Goal: Check status: Check status

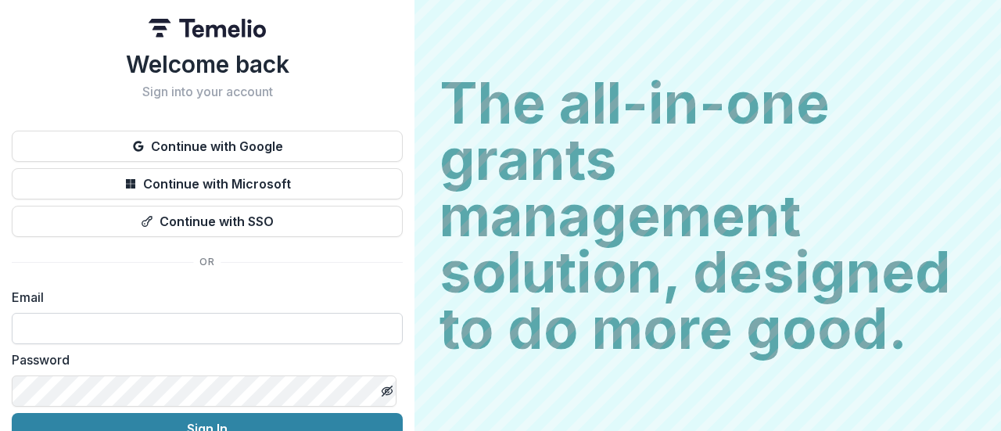
click at [282, 330] on input at bounding box center [207, 328] width 391 height 31
type input "**********"
drag, startPoint x: 408, startPoint y: 336, endPoint x: 413, endPoint y: 384, distance: 48.0
click at [413, 384] on div "**********" at bounding box center [207, 215] width 415 height 431
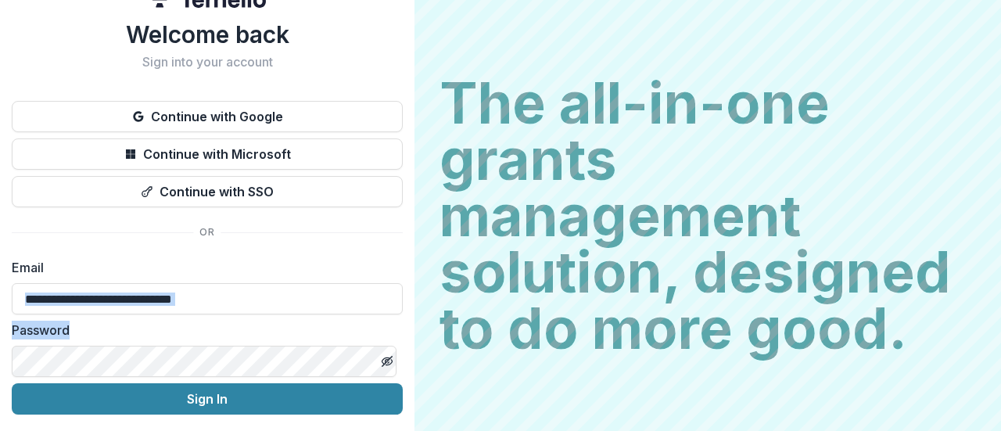
scroll to position [31, 0]
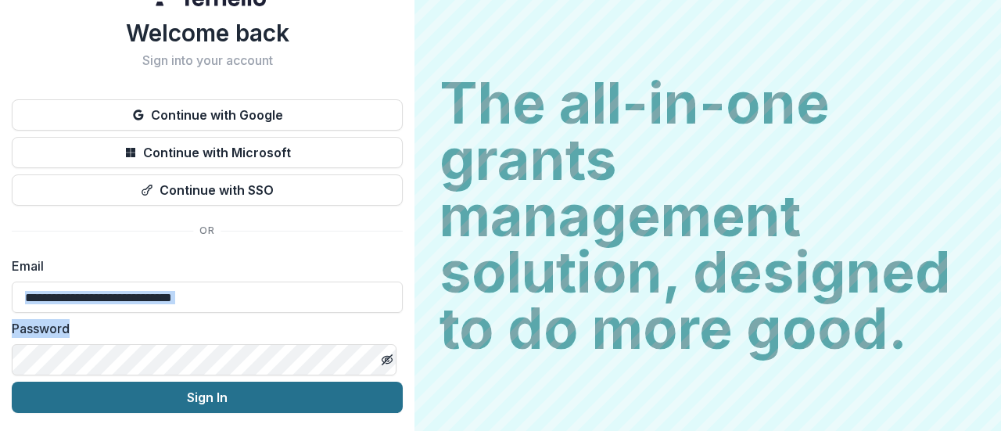
click at [229, 401] on button "Sign In" at bounding box center [207, 397] width 391 height 31
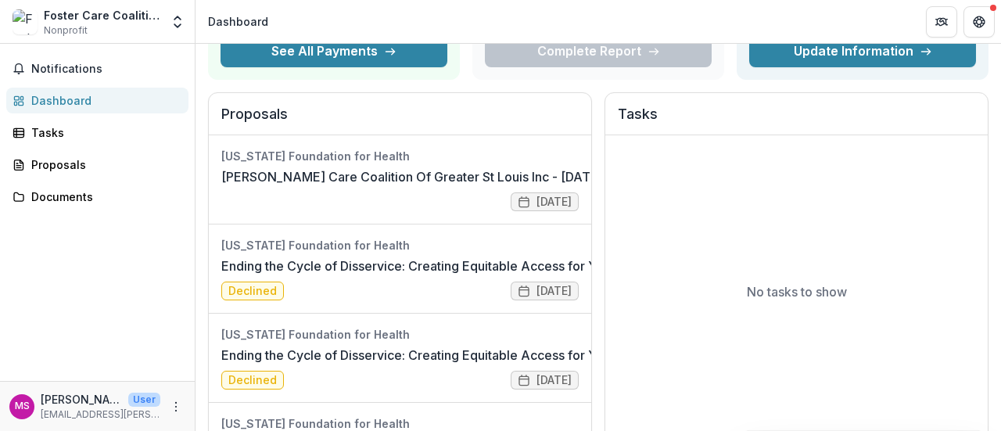
scroll to position [156, 0]
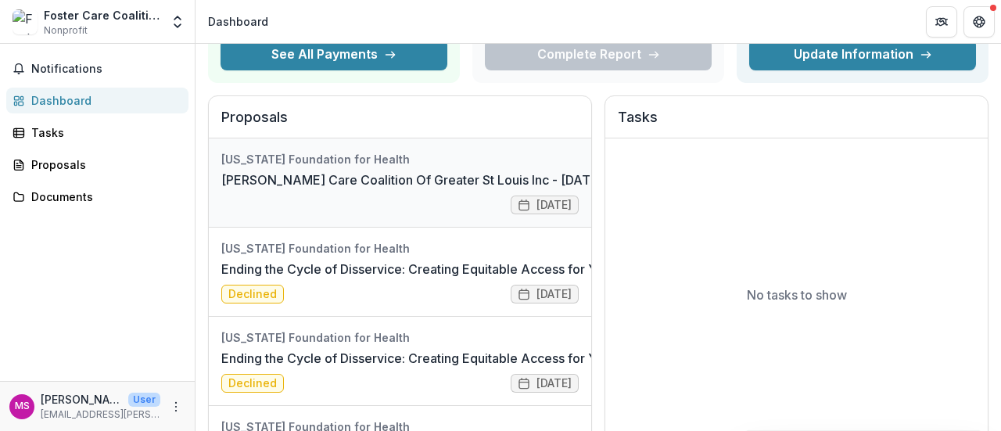
click at [357, 185] on link "[PERSON_NAME] Care Coalition Of Greater St Louis Inc - [DATE] - [DATE] Request …" at bounding box center [524, 180] width 606 height 19
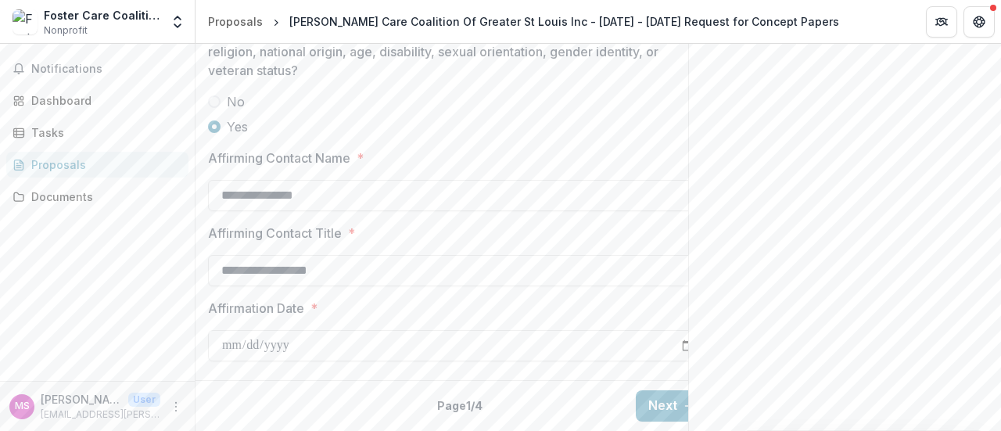
scroll to position [2321, 0]
click at [645, 404] on button "Next" at bounding box center [672, 405] width 73 height 31
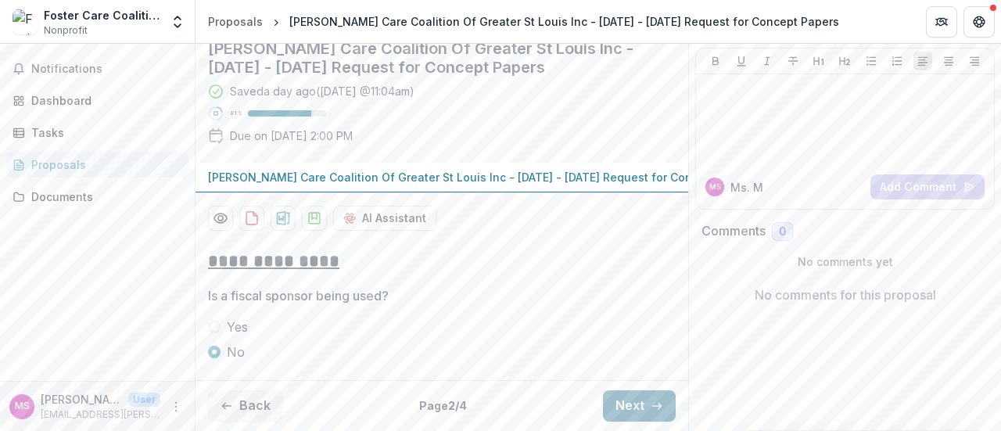
scroll to position [243, 0]
click at [637, 401] on button "Next" at bounding box center [639, 405] width 73 height 31
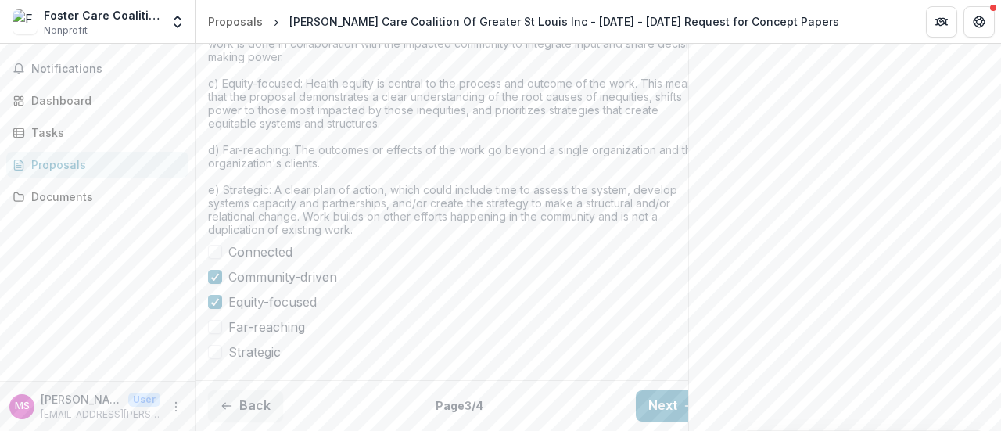
scroll to position [1528, 0]
click at [652, 400] on button "Next" at bounding box center [672, 405] width 73 height 31
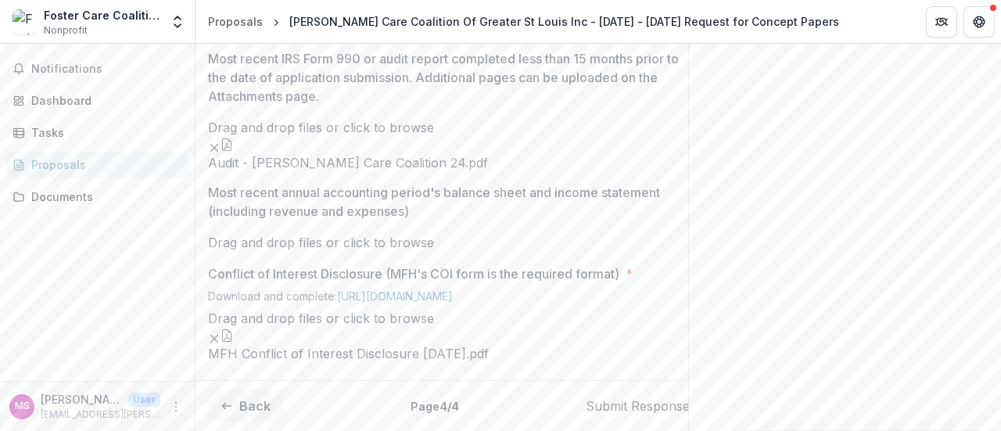
scroll to position [1479, 0]
click at [434, 235] on span "click to browse" at bounding box center [388, 243] width 91 height 16
type input "**********"
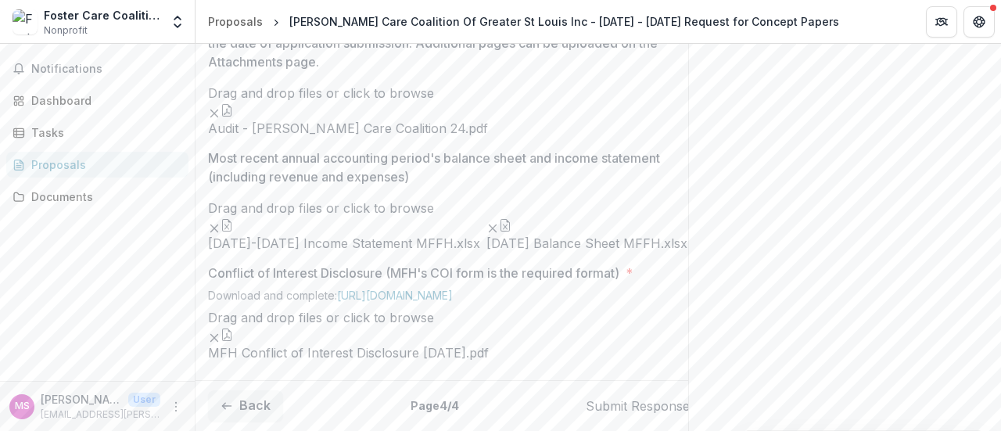
scroll to position [968, 0]
